Goal: Task Accomplishment & Management: Use online tool/utility

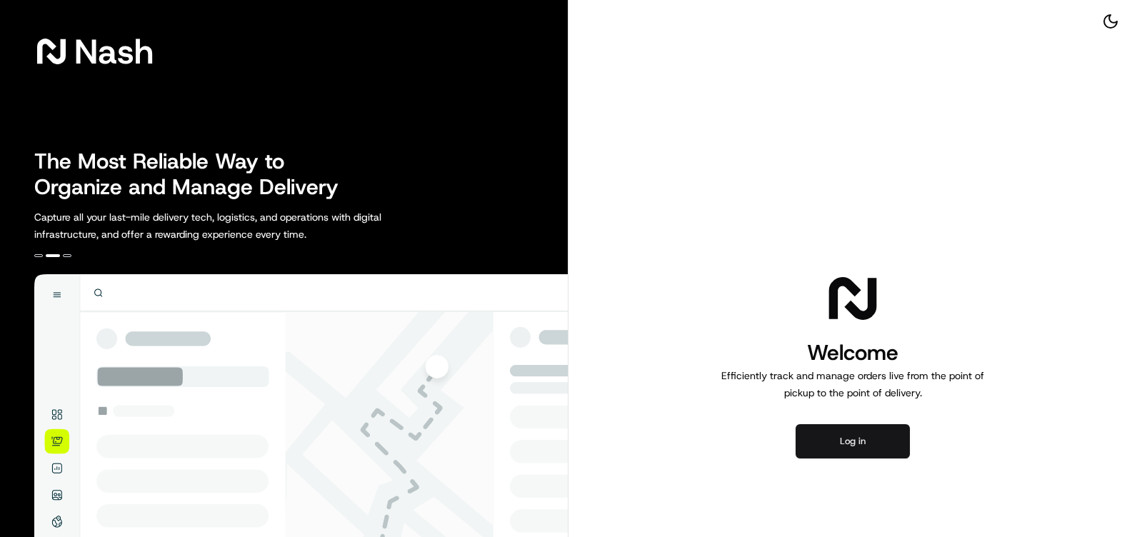
click at [846, 443] on button "Log in" at bounding box center [853, 441] width 114 height 34
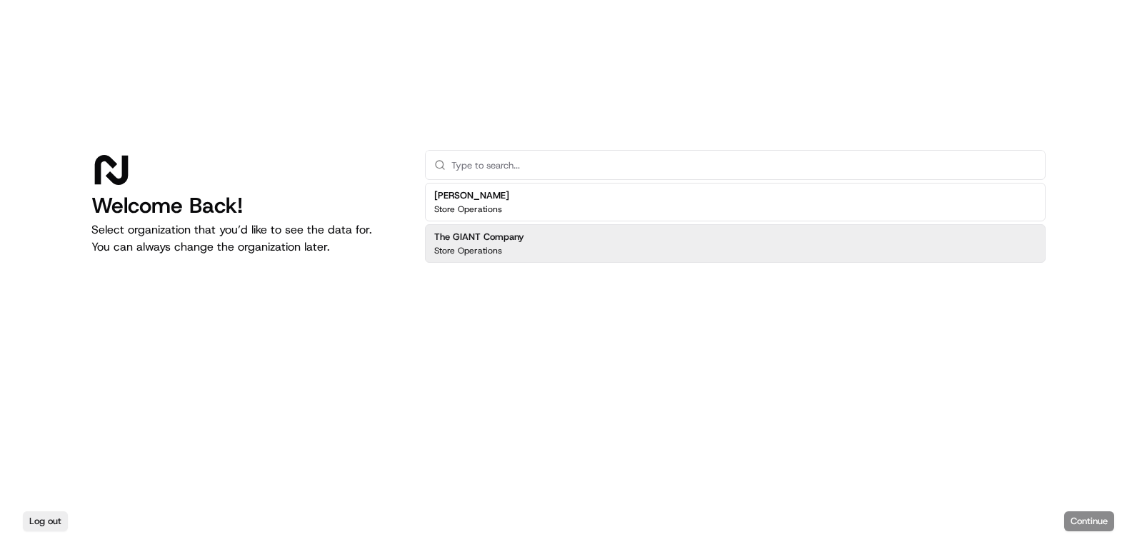
click at [469, 246] on p "Store Operations" at bounding box center [468, 250] width 68 height 11
click at [470, 241] on h2 "The GIANT Company" at bounding box center [479, 237] width 90 height 13
click at [1082, 517] on button "Continue" at bounding box center [1089, 521] width 50 height 20
